Goal: Find specific page/section

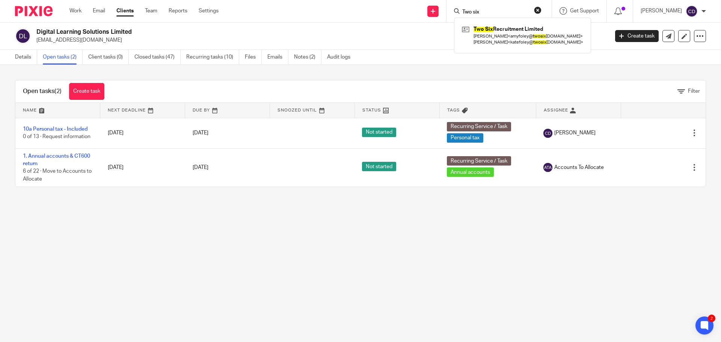
type input "Two six"
click button "submit" at bounding box center [0, 0] width 0 height 0
click at [517, 37] on link at bounding box center [522, 35] width 125 height 23
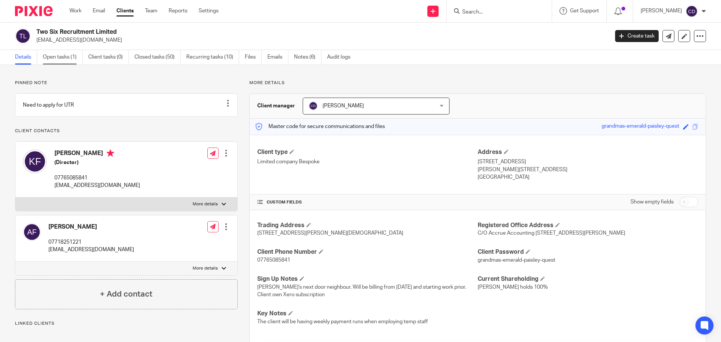
click at [65, 60] on link "Open tasks (1)" at bounding box center [63, 57] width 40 height 15
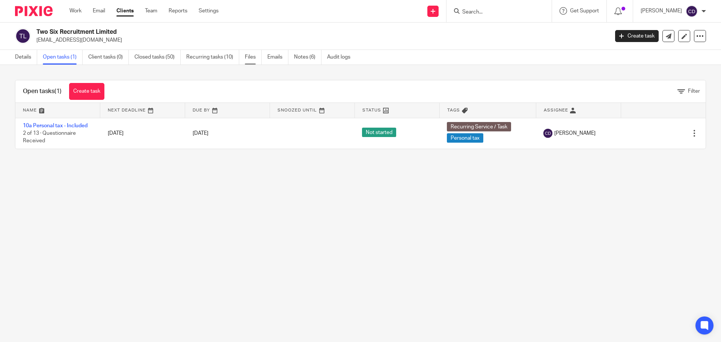
click at [257, 60] on link "Files" at bounding box center [253, 57] width 17 height 15
